Goal: Information Seeking & Learning: Find specific fact

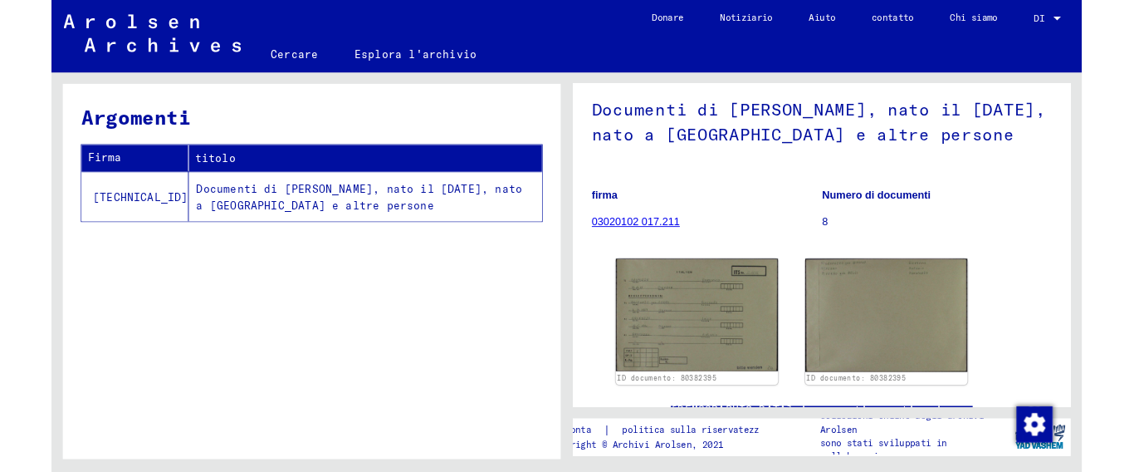
scroll to position [83, 0]
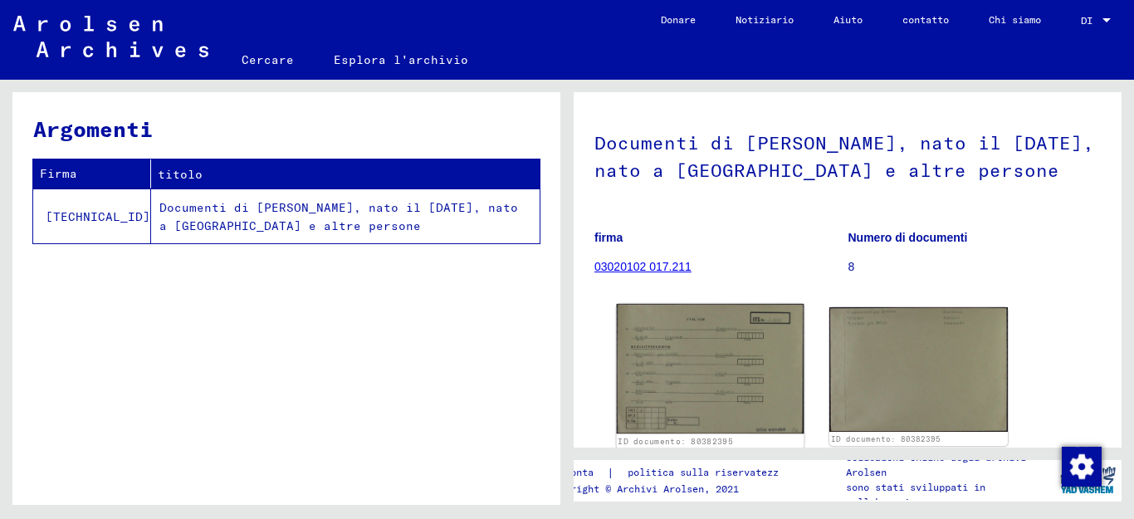
click at [701, 380] on img at bounding box center [711, 369] width 188 height 130
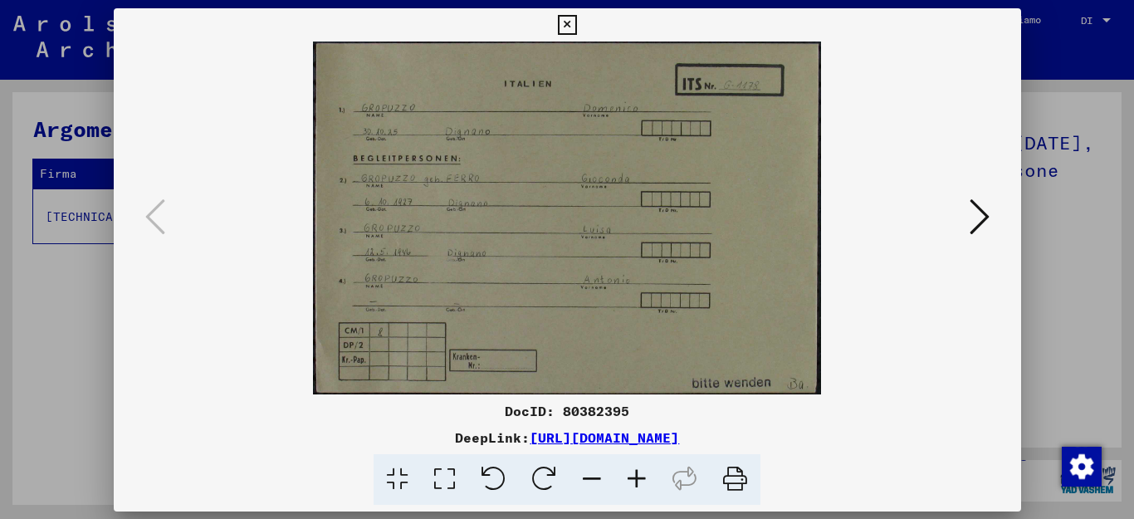
click at [701, 380] on div "DocID: 80382395 DeepLink: [URL][DOMAIN_NAME]" at bounding box center [568, 256] width 908 height 497
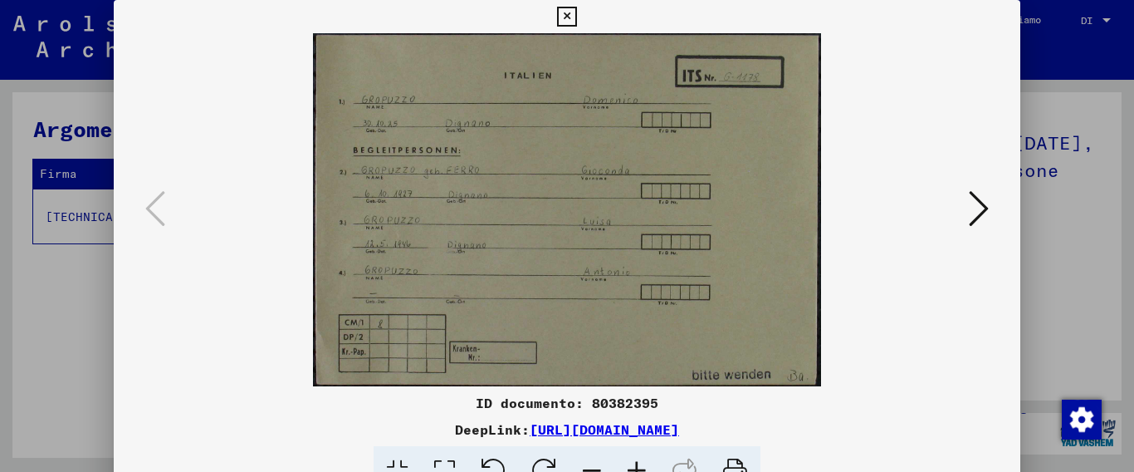
click at [973, 206] on icon at bounding box center [979, 209] width 20 height 40
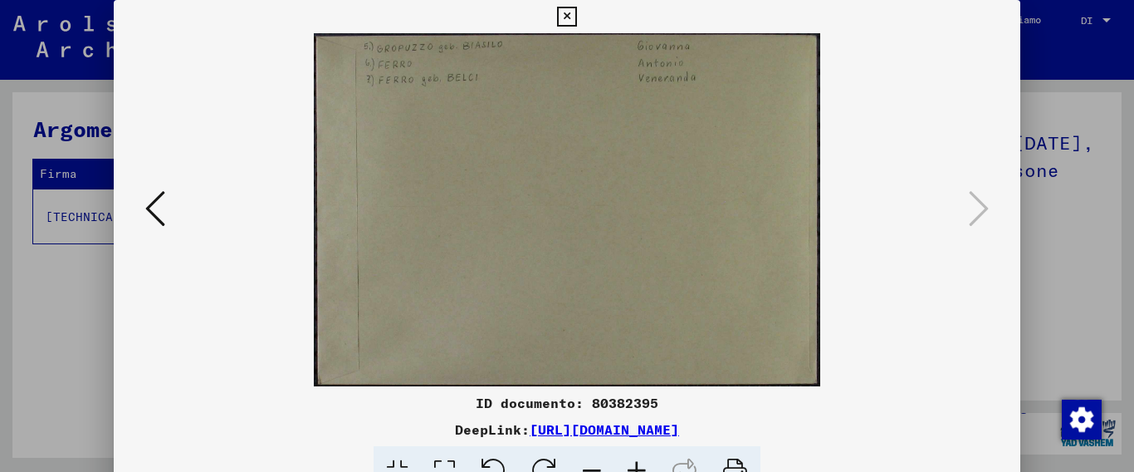
click at [576, 18] on icon at bounding box center [566, 17] width 19 height 20
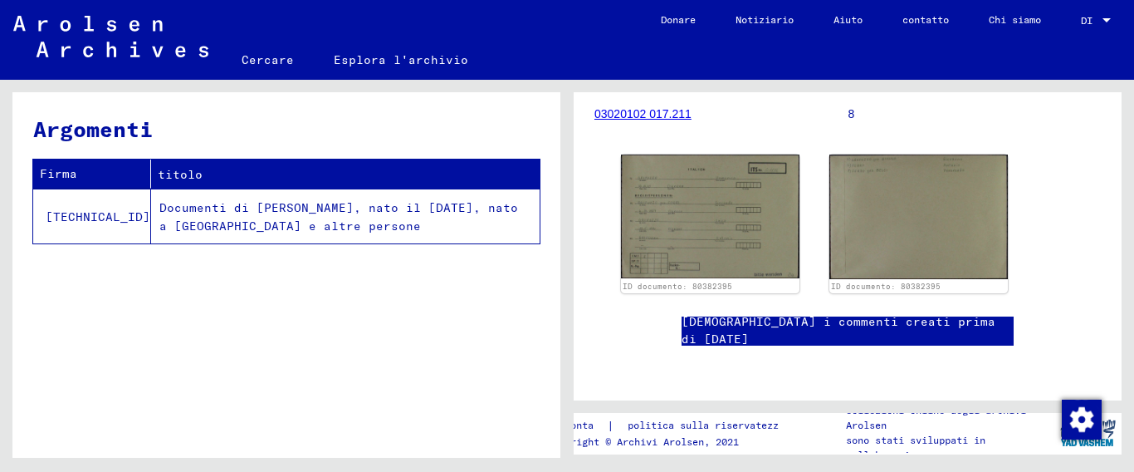
scroll to position [249, 0]
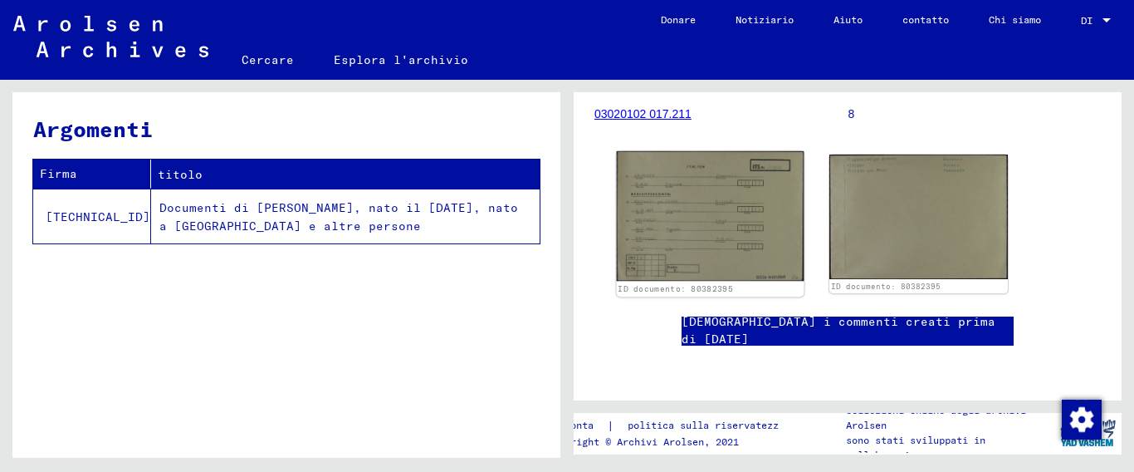
click at [713, 213] on img at bounding box center [711, 216] width 188 height 130
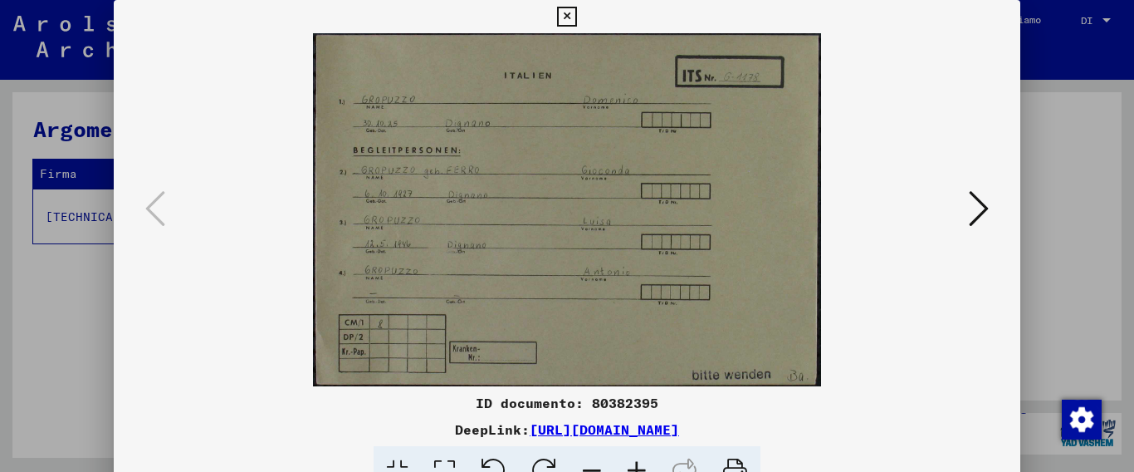
click at [975, 202] on icon at bounding box center [979, 209] width 20 height 40
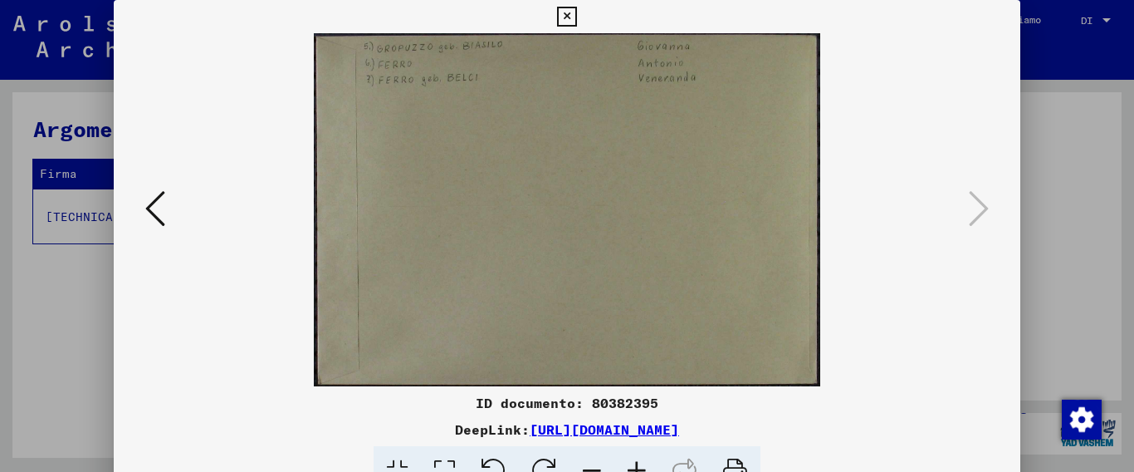
click at [576, 20] on icon at bounding box center [566, 17] width 19 height 20
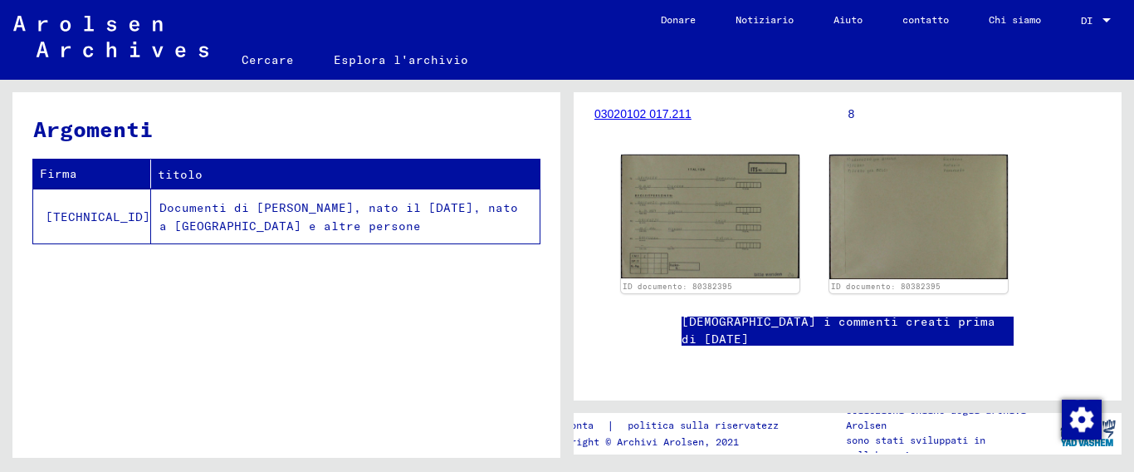
scroll to position [527, 0]
click at [412, 61] on font "Esplora l'archivio" at bounding box center [401, 59] width 135 height 15
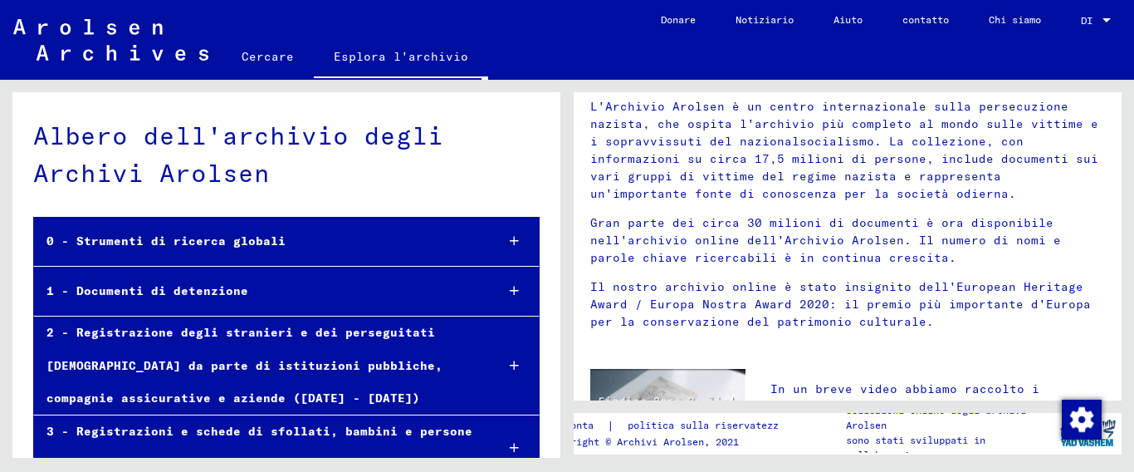
click at [266, 233] on font "0 - Strumenti di ricerca globali" at bounding box center [166, 240] width 239 height 15
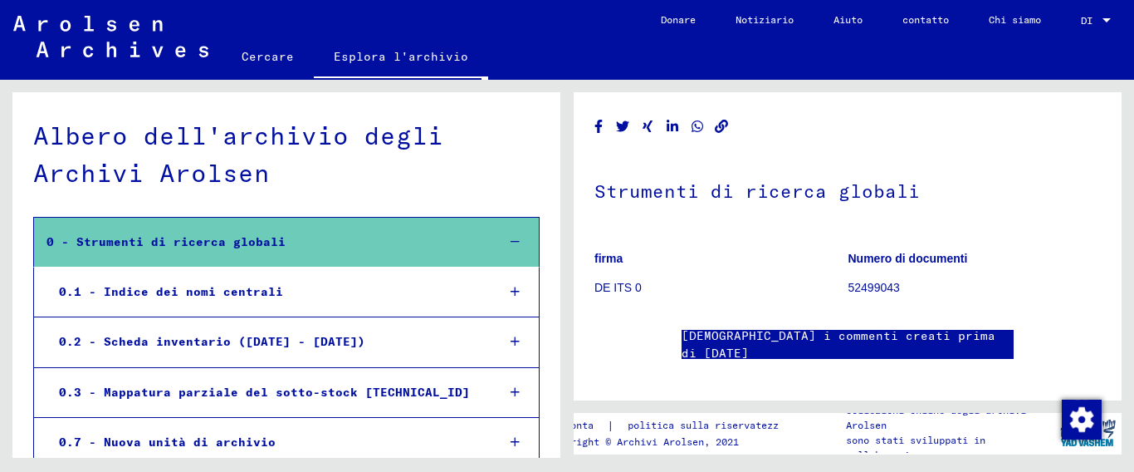
click at [264, 291] on font "0.1 - Indice dei nomi centrali" at bounding box center [171, 291] width 224 height 15
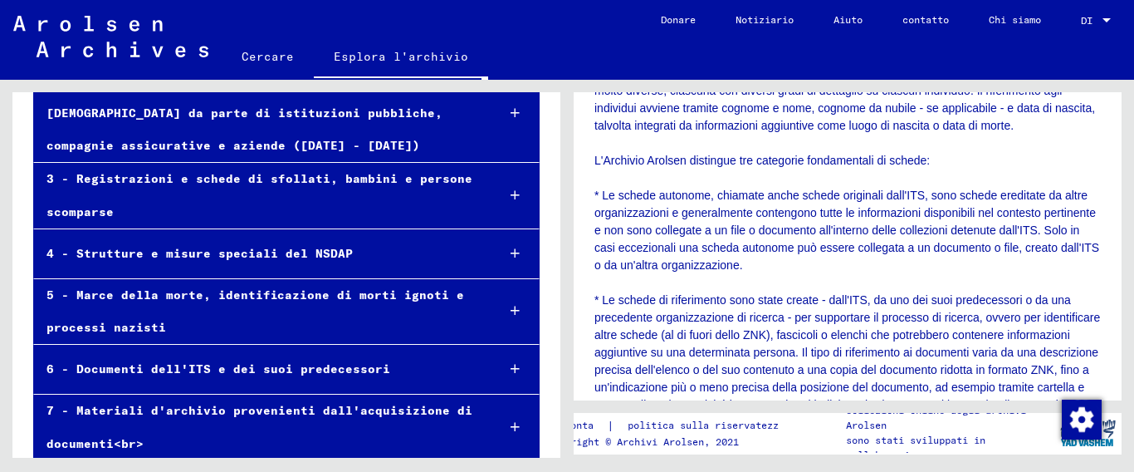
scroll to position [975, 0]
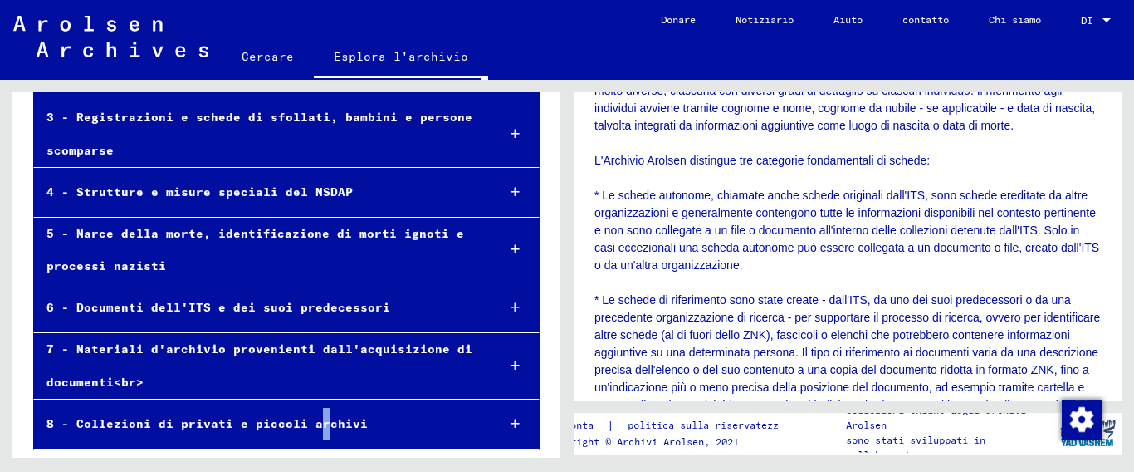
click at [316, 425] on font "8 - Collezioni di privati ​​e piccoli archivi" at bounding box center [207, 423] width 321 height 15
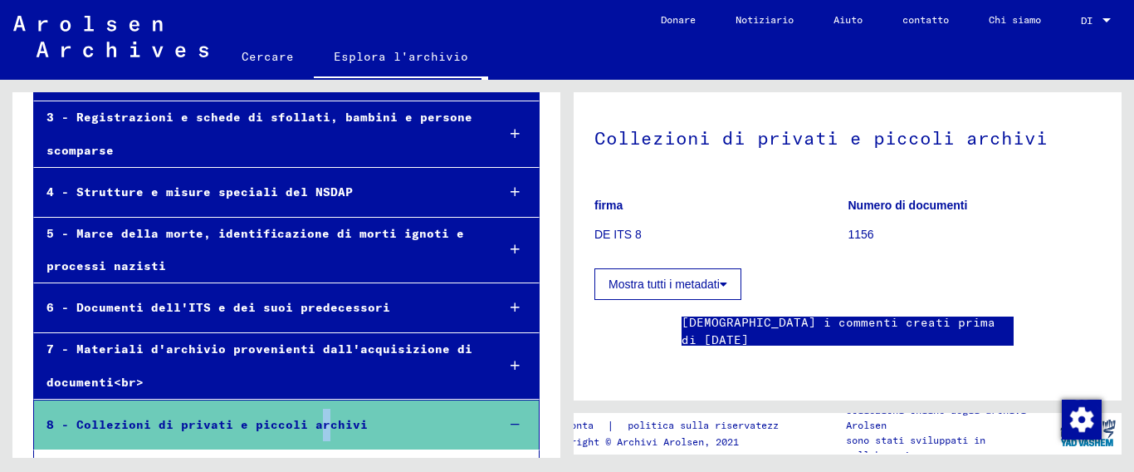
scroll to position [166, 0]
click at [730, 268] on button "Mostra tutti i metadati" at bounding box center [668, 284] width 147 height 32
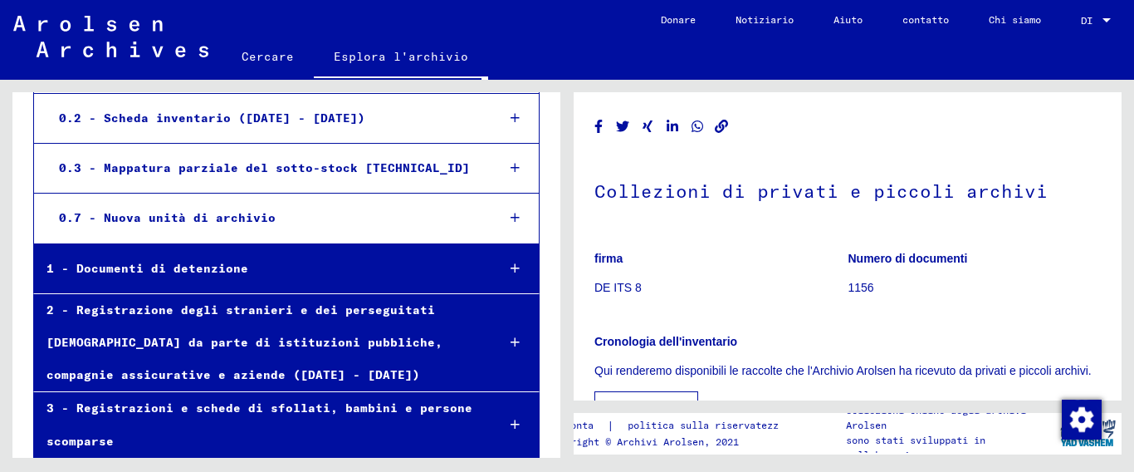
scroll to position [642, 0]
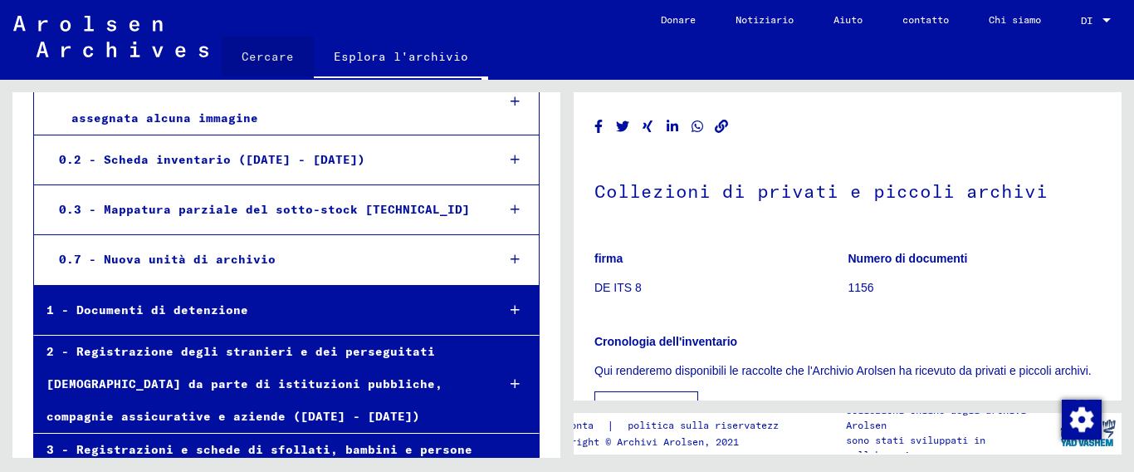
click at [272, 56] on font "Cercare" at bounding box center [268, 56] width 52 height 15
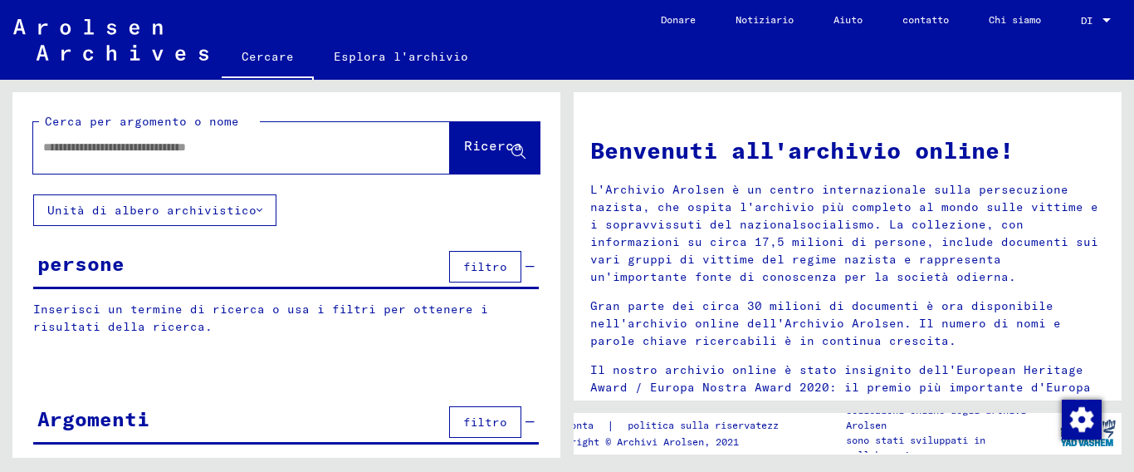
click at [194, 143] on input "text" at bounding box center [221, 147] width 357 height 17
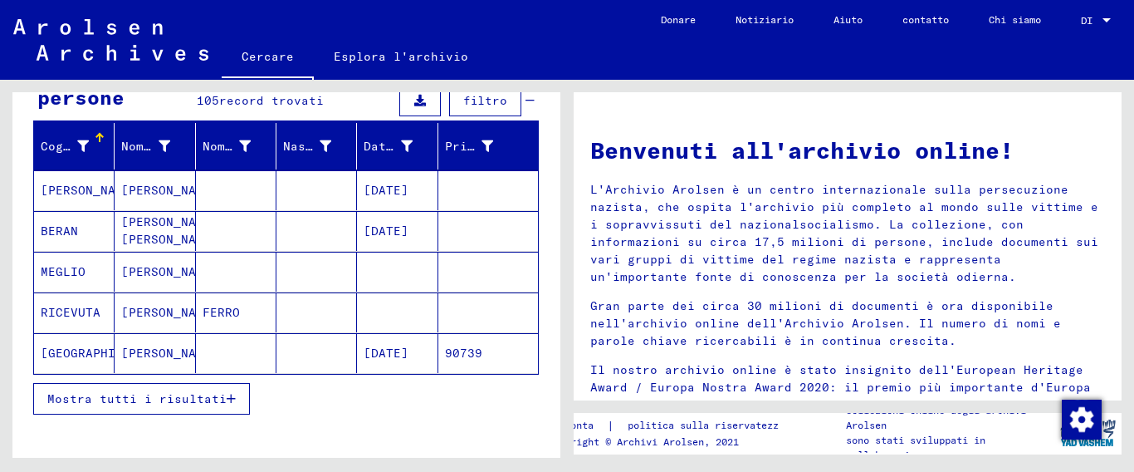
scroll to position [249, 0]
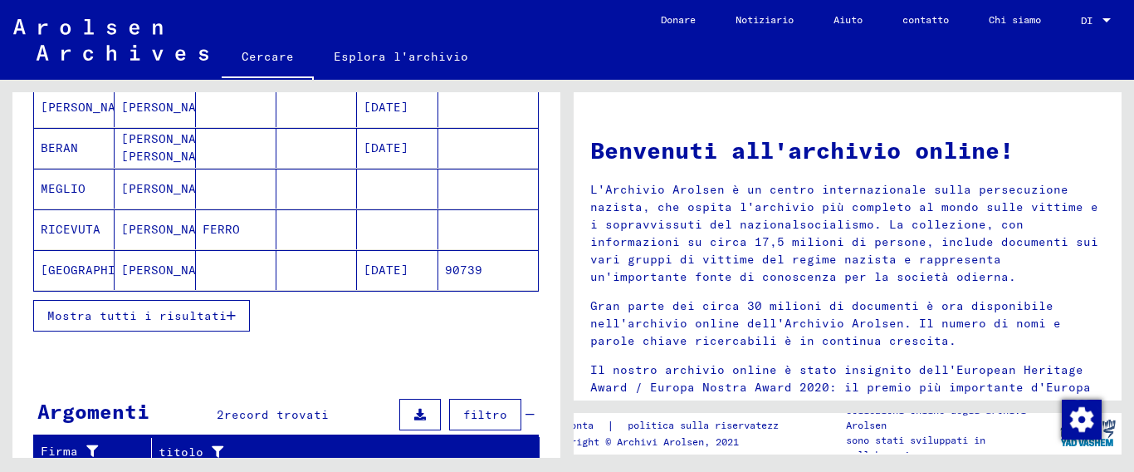
click at [155, 305] on button "Mostra tutti i risultati" at bounding box center [141, 316] width 217 height 32
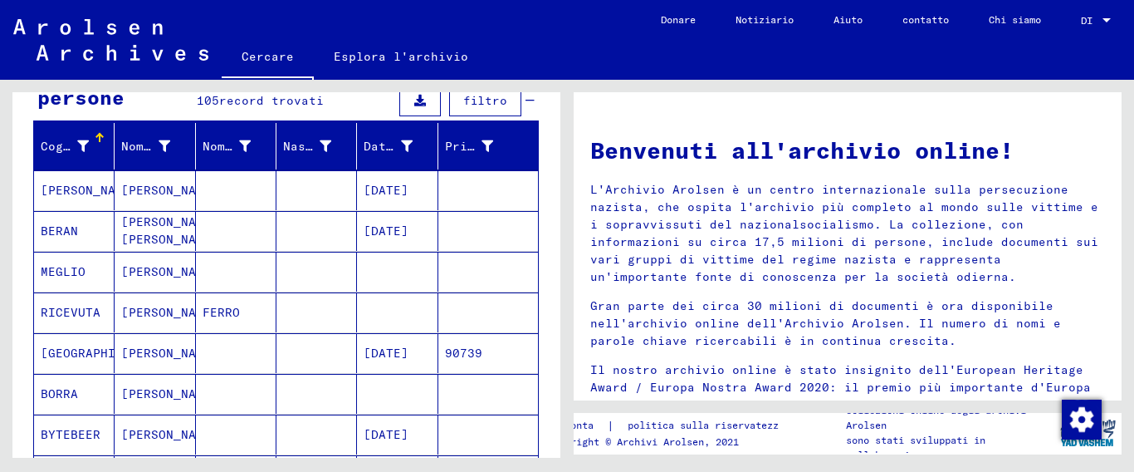
scroll to position [0, 0]
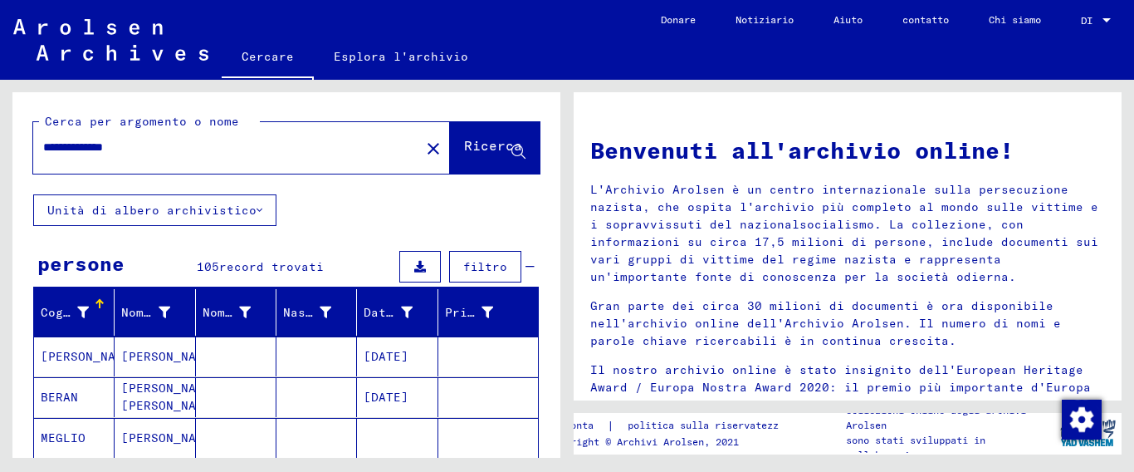
click at [196, 149] on input "**********" at bounding box center [221, 147] width 357 height 17
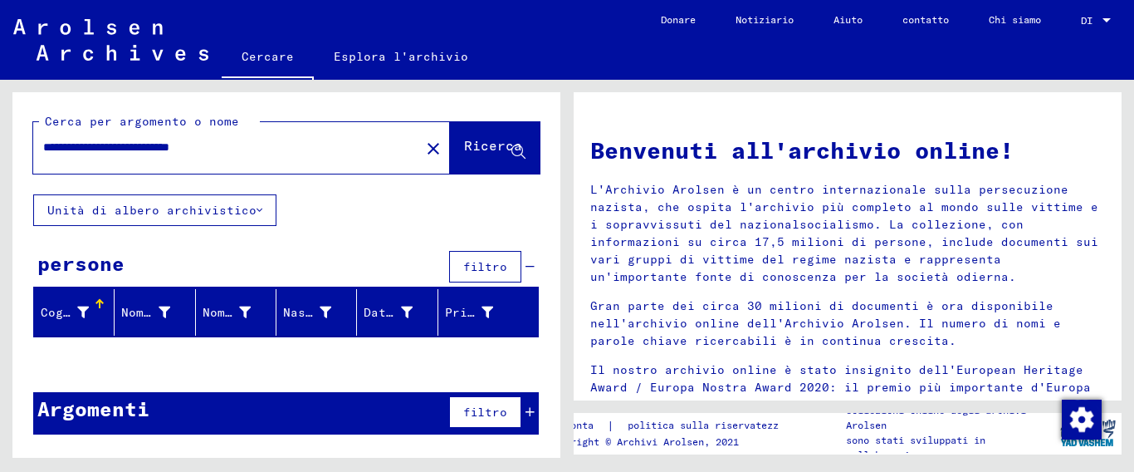
click at [468, 407] on font "filtro" at bounding box center [485, 411] width 44 height 15
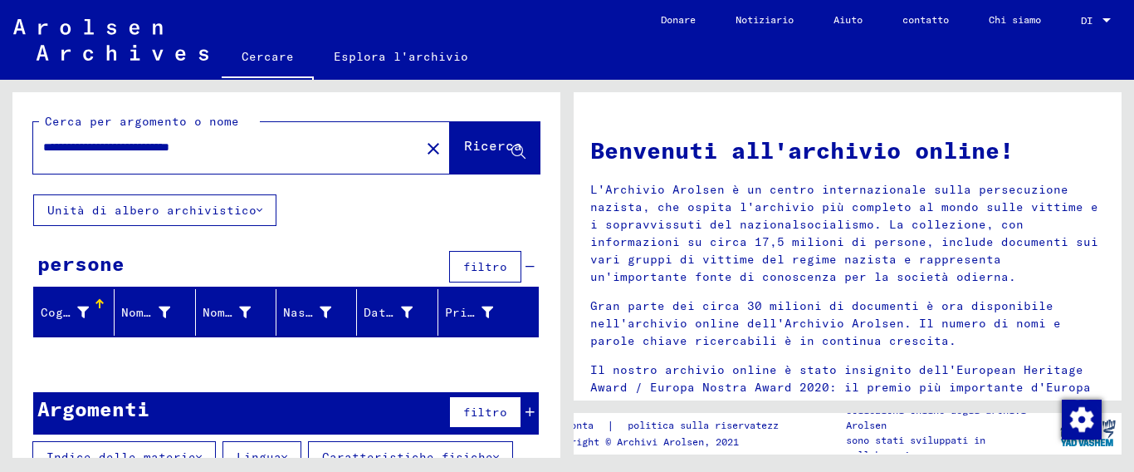
click at [189, 155] on input "**********" at bounding box center [221, 147] width 357 height 17
drag, startPoint x: 146, startPoint y: 144, endPoint x: 334, endPoint y: 147, distance: 187.7
click at [334, 147] on input "**********" at bounding box center [221, 147] width 357 height 17
type input "**********"
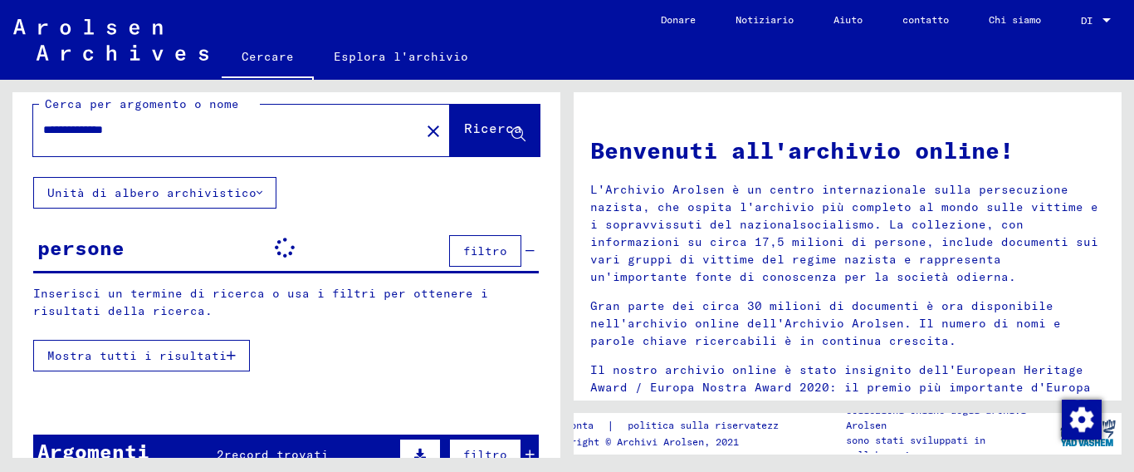
scroll to position [100, 0]
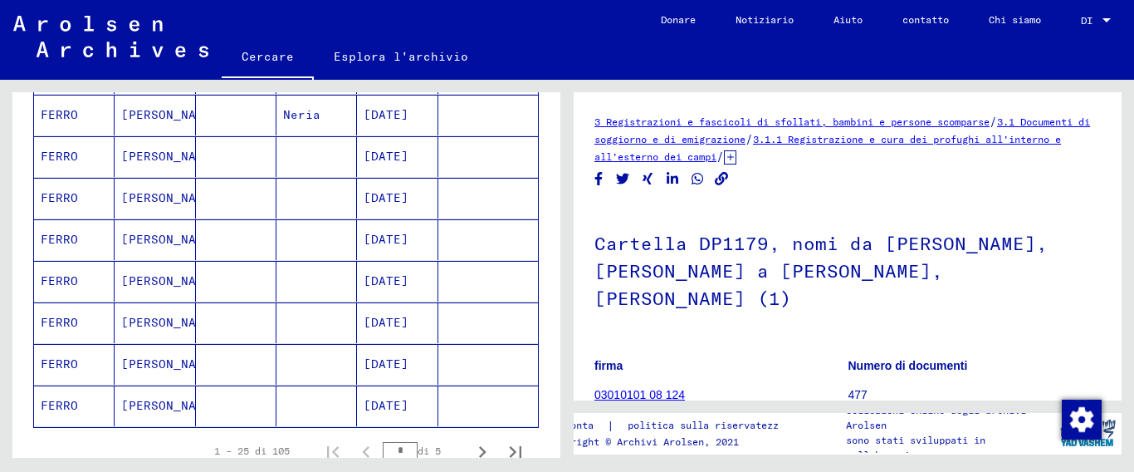
scroll to position [994, 0]
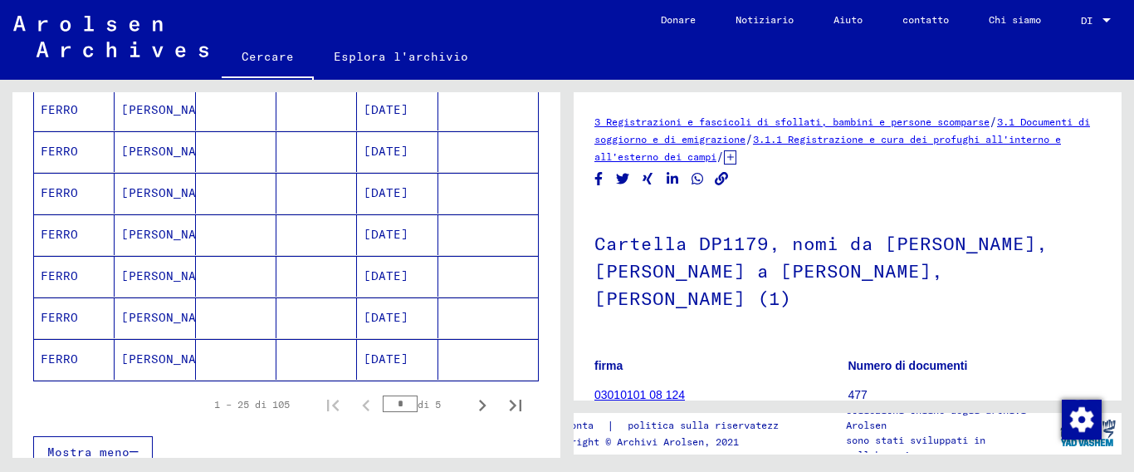
click at [73, 354] on font "FERRO" at bounding box center [59, 358] width 37 height 15
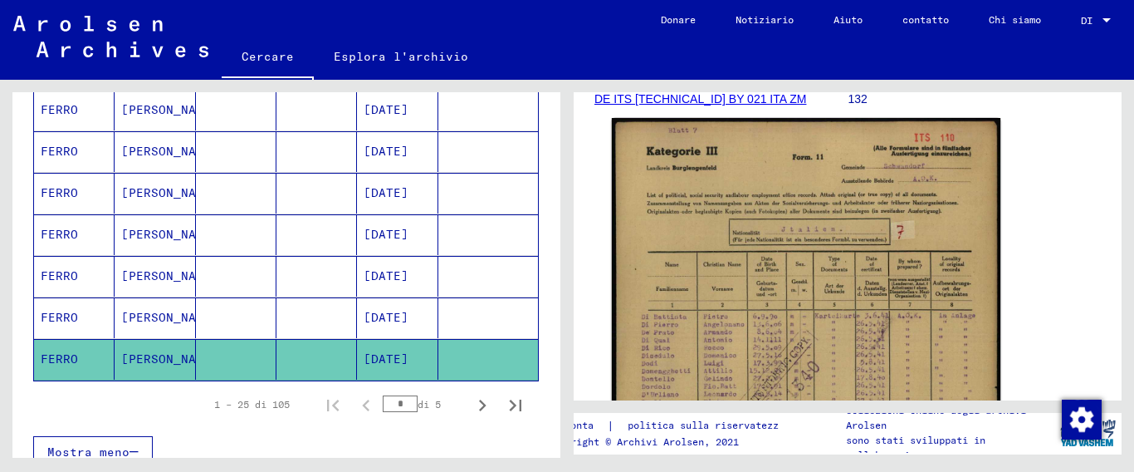
scroll to position [332, 0]
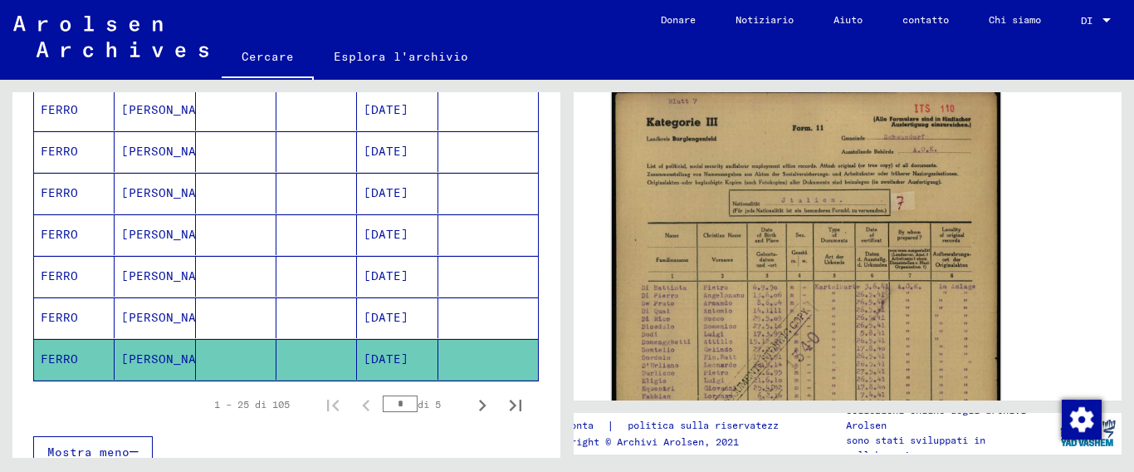
click at [842, 223] on img at bounding box center [806, 361] width 389 height 544
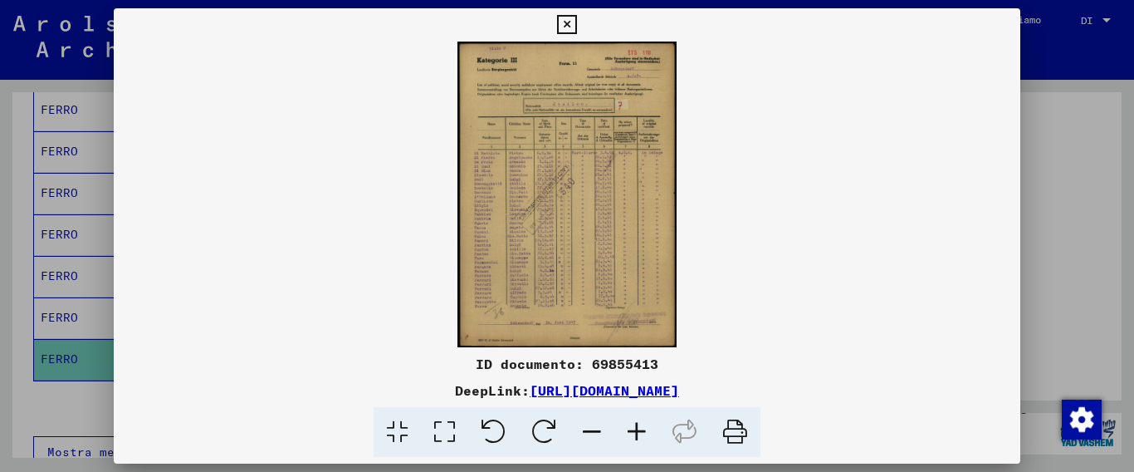
click at [576, 24] on icon at bounding box center [566, 25] width 19 height 20
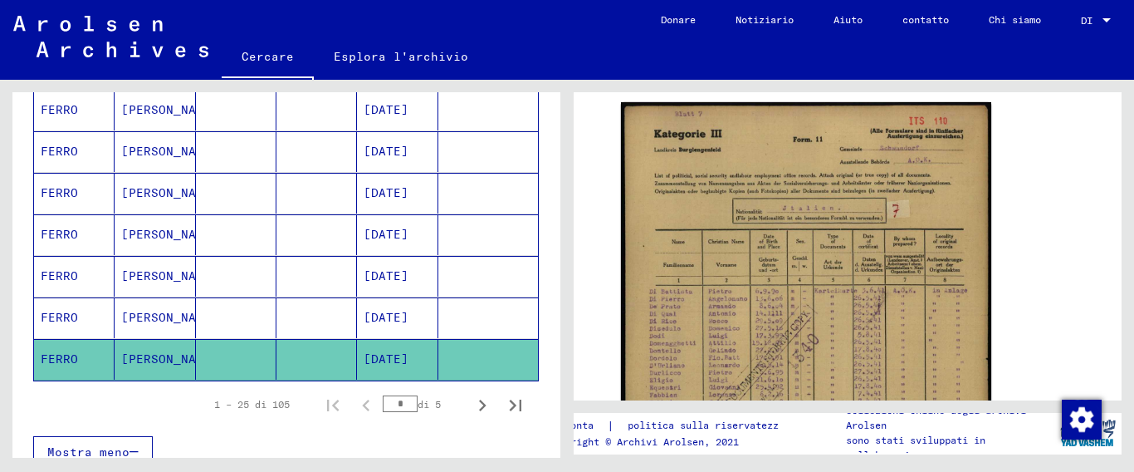
scroll to position [1077, 0]
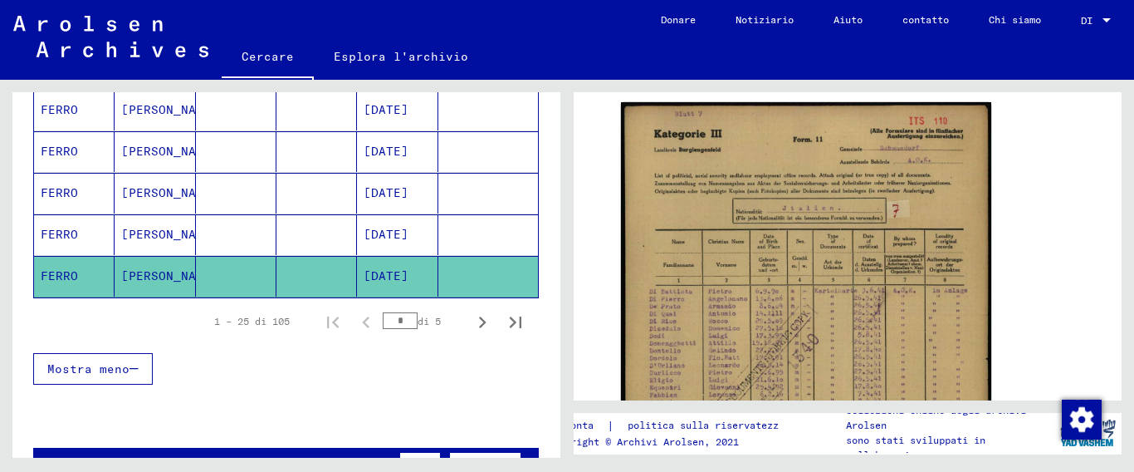
click at [218, 230] on mat-cell at bounding box center [236, 234] width 81 height 41
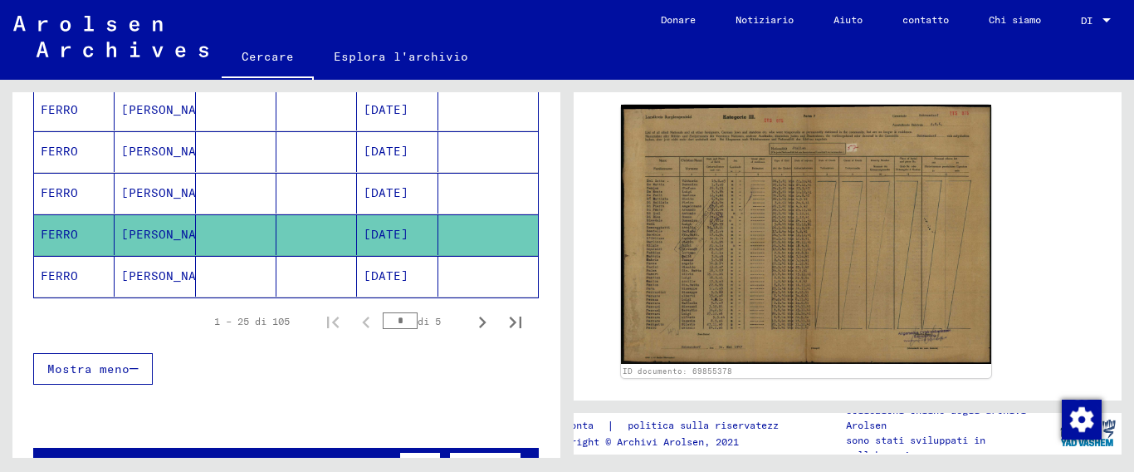
scroll to position [332, 0]
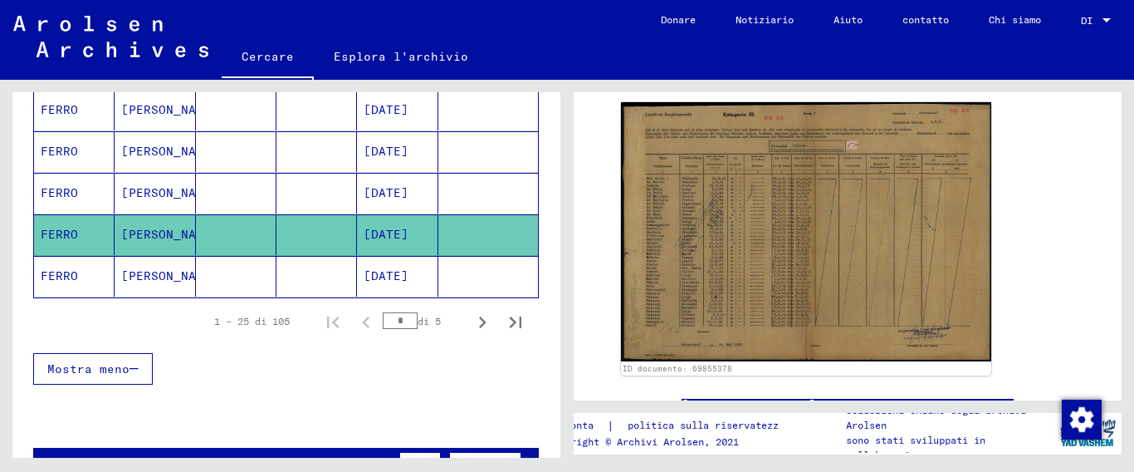
click at [169, 191] on font "[PERSON_NAME]" at bounding box center [169, 192] width 97 height 15
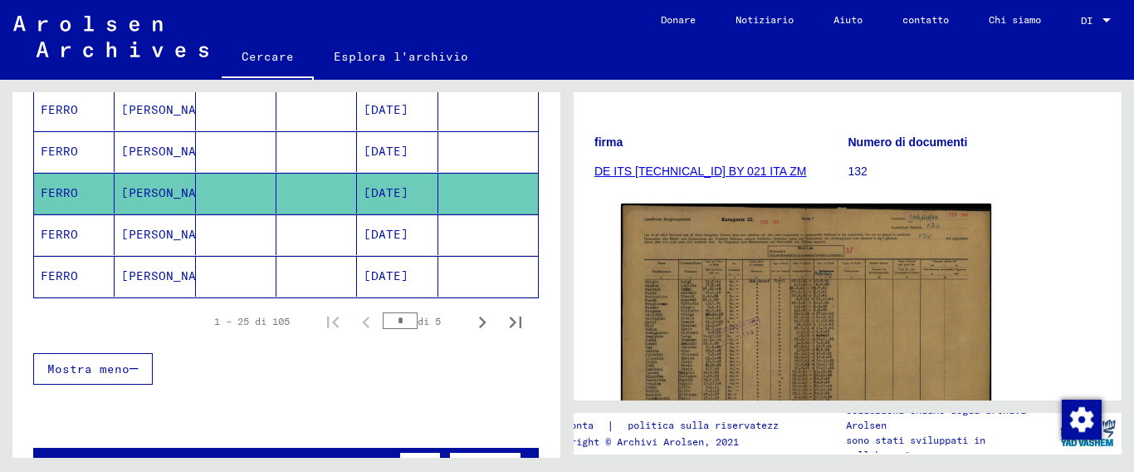
scroll to position [332, 0]
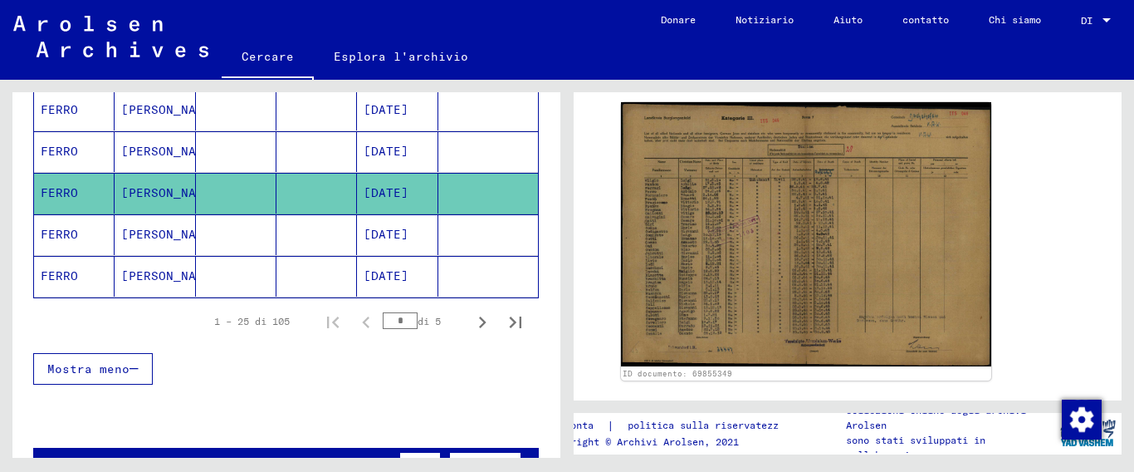
click at [118, 151] on mat-cell "[PERSON_NAME]" at bounding box center [155, 151] width 81 height 41
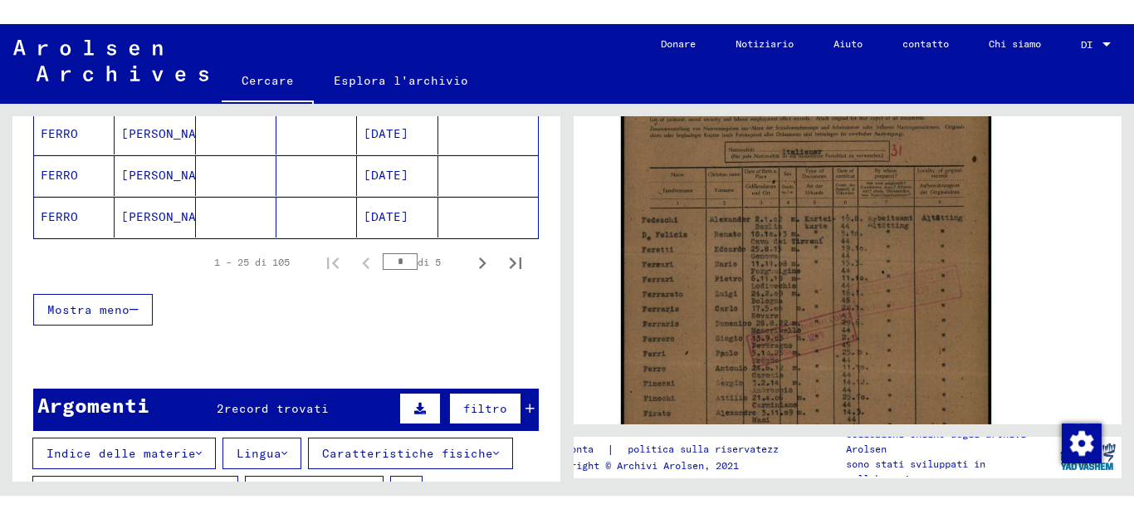
scroll to position [1243, 0]
